Goal: Task Accomplishment & Management: Complete application form

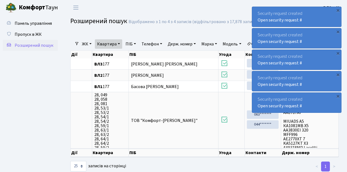
select select "25"
click at [61, 91] on div "Панель управління Пропуск в ЖК Розширений пошук" at bounding box center [31, 93] width 62 height 157
click at [36, 34] on span "Пропуск в ЖК" at bounding box center [28, 34] width 27 height 6
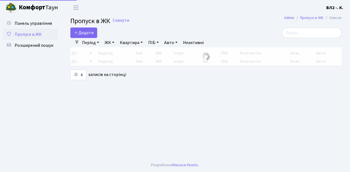
select select "25"
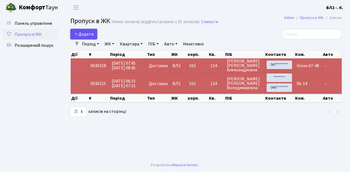
click at [94, 38] on link "Додати" at bounding box center [83, 34] width 27 height 10
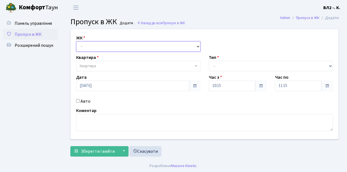
click at [197, 46] on select "- ВЛ1, Ужгородський пров., 4/1 ВЛ2, Голосіївський просп., 76 ВЛ3, пр.Голосіївсь…" at bounding box center [138, 46] width 124 height 10
select select "317"
click at [76, 41] on select "- ВЛ1, Ужгородський пров., 4/1 ВЛ2, Голосіївський просп., 76 ВЛ3, пр.Голосіївсь…" at bounding box center [138, 46] width 124 height 10
select select
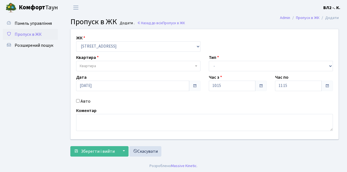
click at [195, 66] on b at bounding box center [196, 66] width 2 height 1
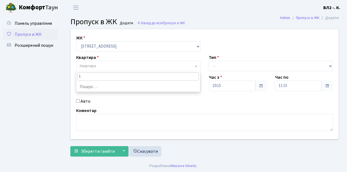
type input "16"
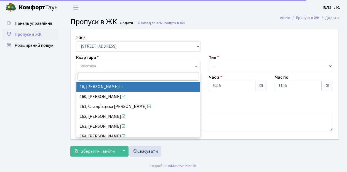
select select "37987"
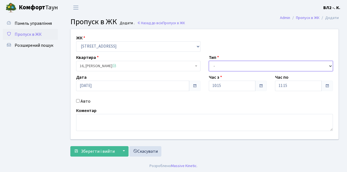
click at [330, 65] on select "- Доставка Таксі Гості Сервіс" at bounding box center [271, 66] width 124 height 10
select select "1"
click at [209, 61] on select "- Доставка Таксі Гості Сервіс" at bounding box center [271, 66] width 124 height 10
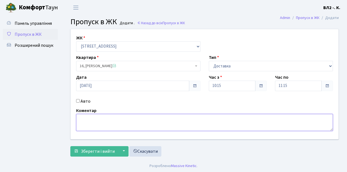
click at [79, 117] on textarea at bounding box center [204, 122] width 257 height 17
type textarea "П"
type textarea "Glovo 10-10"
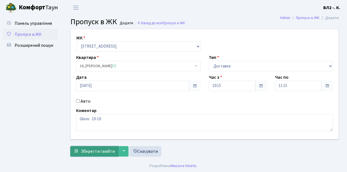
click at [90, 152] on span "Зберегти і вийти" at bounding box center [98, 152] width 34 height 6
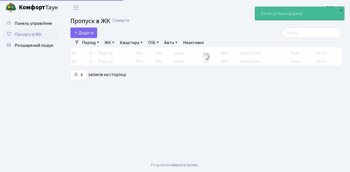
select select "25"
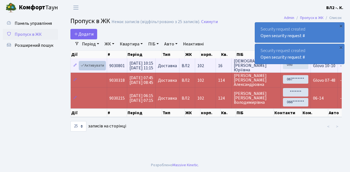
click at [102, 68] on link "Активувати" at bounding box center [92, 66] width 26 height 9
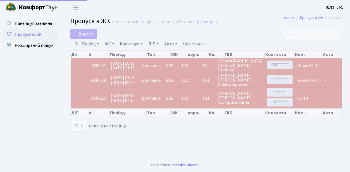
select select "25"
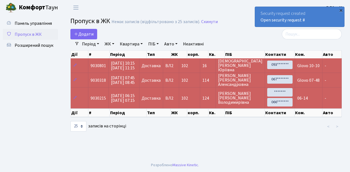
click at [341, 10] on div "×" at bounding box center [341, 10] width 6 height 6
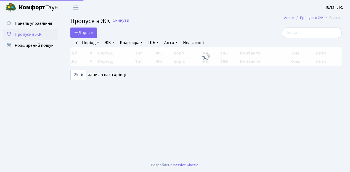
select select "25"
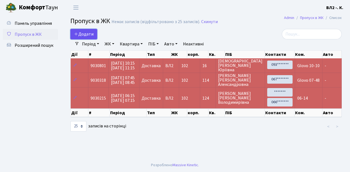
click at [93, 38] on link "Додати" at bounding box center [83, 34] width 27 height 10
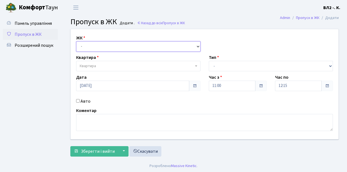
click at [197, 46] on select "- ВЛ1, Ужгородський пров., 4/1 ВЛ2, Голосіївський просп., 76 ВЛ3, пр.Голосіївсь…" at bounding box center [138, 46] width 124 height 10
select select "317"
click at [76, 41] on select "- ВЛ1, Ужгородський пров., 4/1 ВЛ2, Голосіївський просп., 76 ВЛ3, пр.Голосіївсь…" at bounding box center [138, 46] width 124 height 10
select select
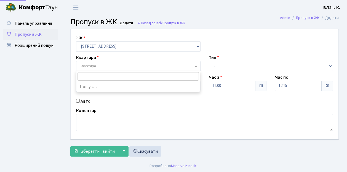
click at [196, 66] on span at bounding box center [196, 66] width 1 height 10
type input "32"
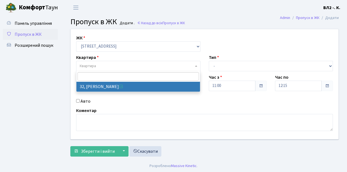
select select "38035"
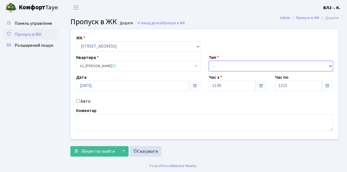
click at [330, 65] on select "- Доставка Таксі Гості Сервіс" at bounding box center [271, 66] width 124 height 10
select select "1"
click at [209, 61] on select "- Доставка Таксі Гості Сервіс" at bounding box center [271, 66] width 124 height 10
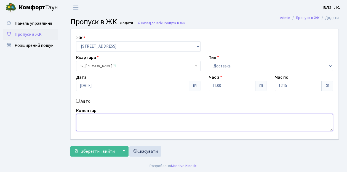
click at [81, 117] on textarea at bounding box center [204, 122] width 257 height 17
type textarea "Glovo 11-08"
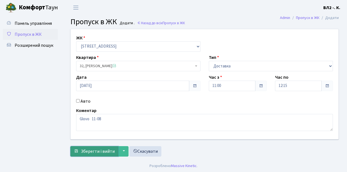
click at [84, 151] on span "Зберегти і вийти" at bounding box center [98, 152] width 34 height 6
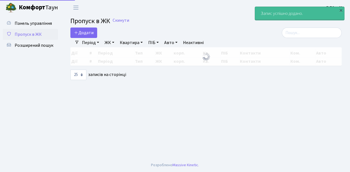
select select "25"
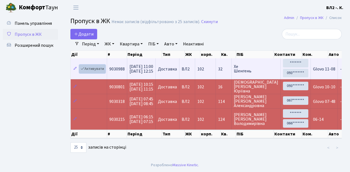
click at [102, 72] on link "Активувати" at bounding box center [92, 69] width 26 height 9
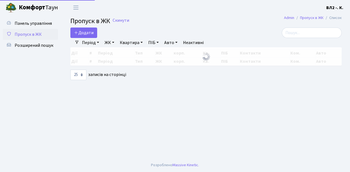
select select "25"
